Goal: Task Accomplishment & Management: Manage account settings

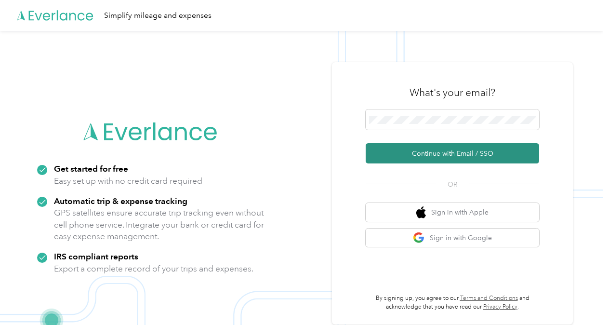
click at [442, 153] on button "Continue with Email / SSO" at bounding box center [451, 153] width 173 height 20
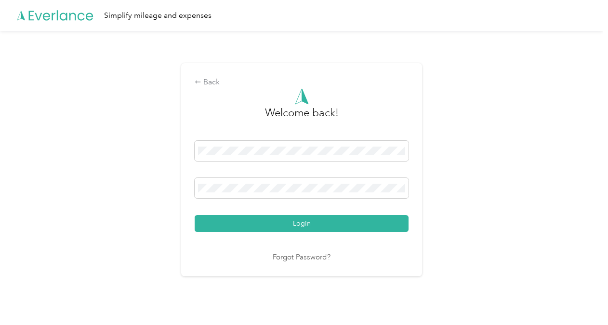
click at [291, 222] on button "Login" at bounding box center [302, 223] width 214 height 17
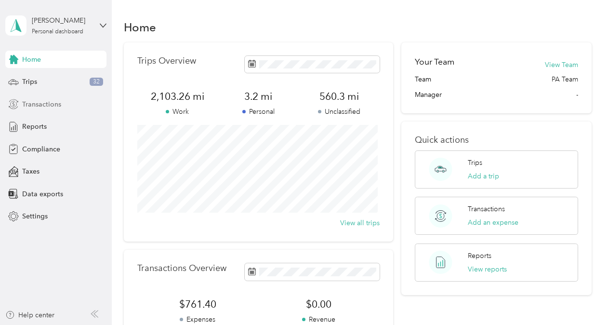
click at [39, 103] on span "Transactions" at bounding box center [41, 104] width 39 height 10
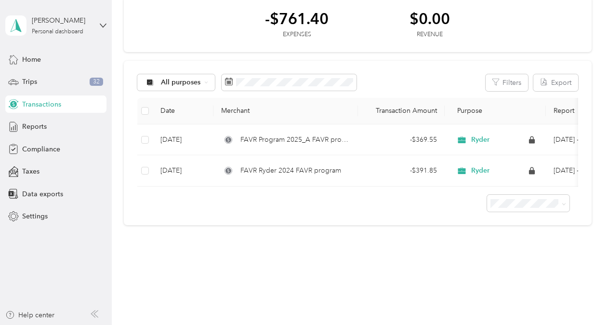
scroll to position [4, 0]
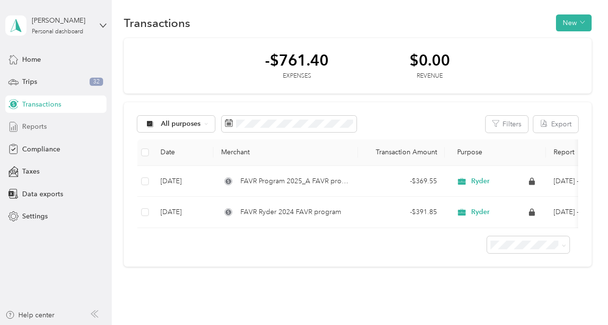
click at [39, 125] on span "Reports" at bounding box center [34, 126] width 25 height 10
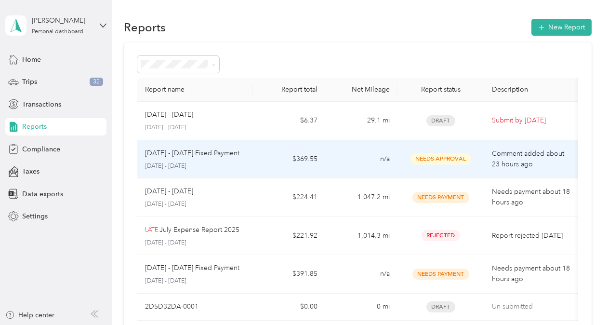
click at [516, 163] on p "Comment added about 23 hours ago" at bounding box center [532, 158] width 81 height 21
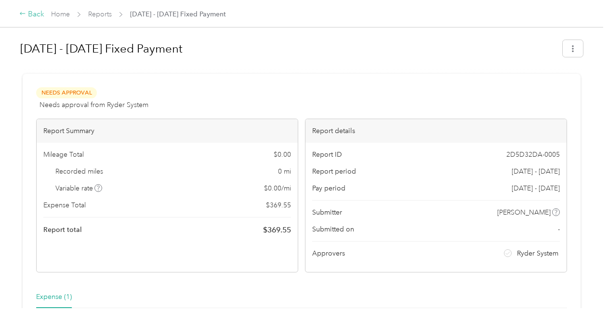
click at [38, 16] on div "Back" at bounding box center [31, 15] width 25 height 12
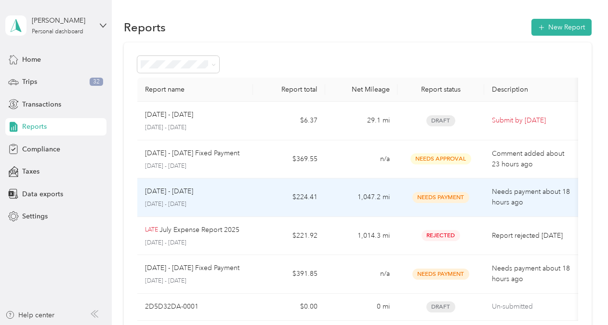
click at [460, 195] on span "Needs Payment" at bounding box center [440, 197] width 57 height 11
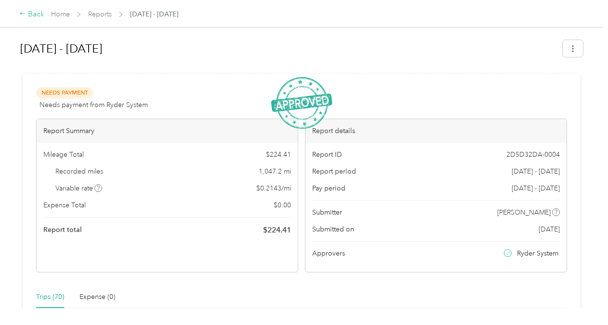
click at [34, 16] on div "Back" at bounding box center [31, 15] width 25 height 12
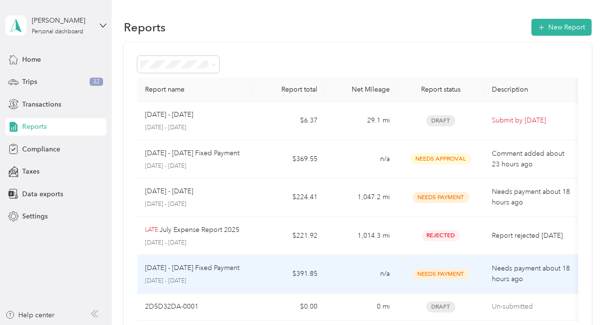
click at [460, 269] on span "Needs Payment" at bounding box center [440, 273] width 57 height 11
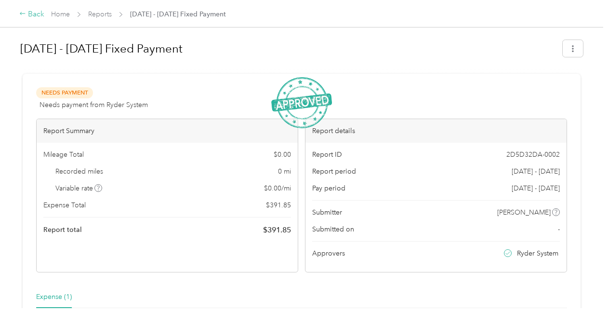
click at [26, 15] on div "Back" at bounding box center [31, 15] width 25 height 12
